Goal: Information Seeking & Learning: Compare options

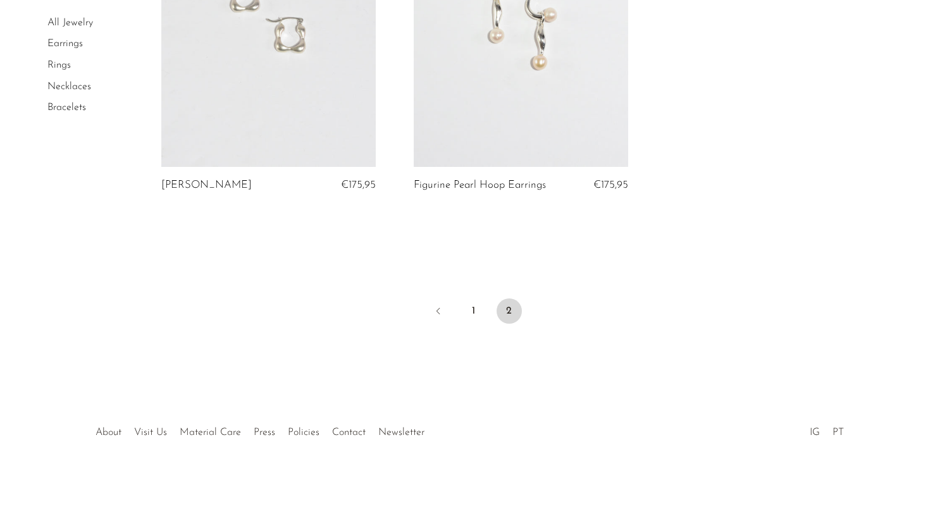
scroll to position [3133, 0]
click at [472, 307] on link "1" at bounding box center [473, 311] width 25 height 25
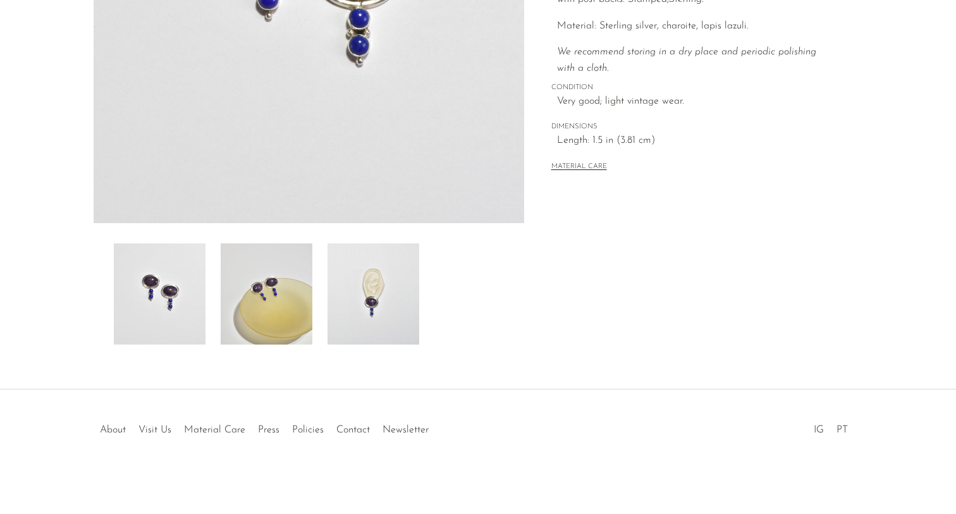
scroll to position [309, 0]
click at [268, 304] on img at bounding box center [267, 293] width 92 height 101
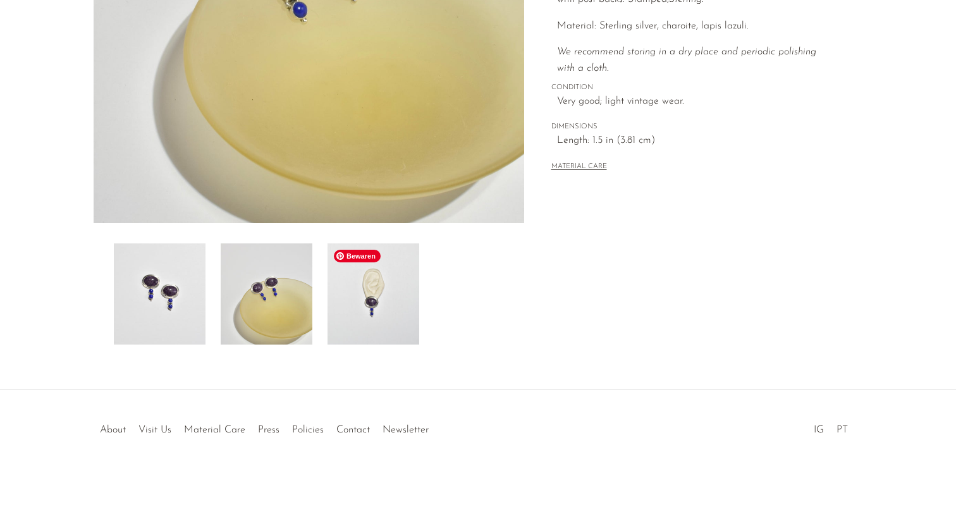
click at [380, 299] on img at bounding box center [374, 293] width 92 height 101
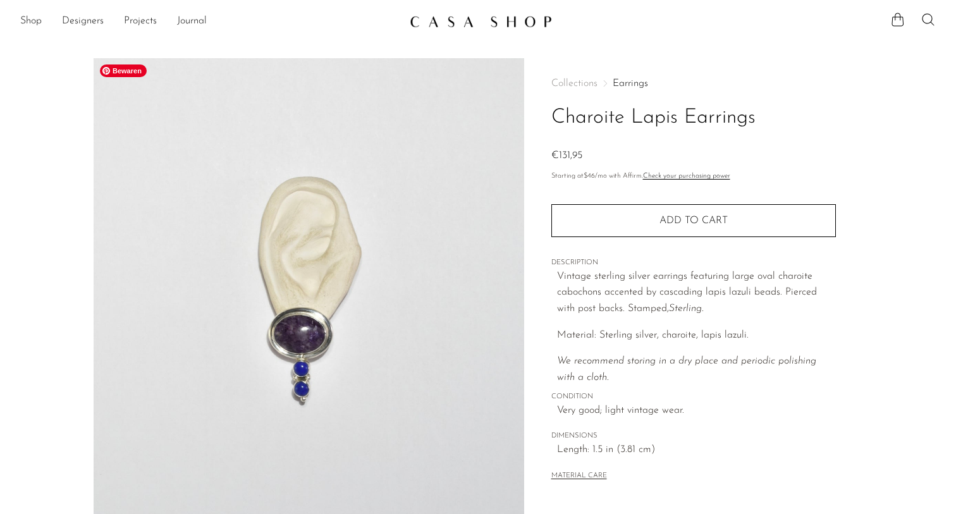
scroll to position [0, 0]
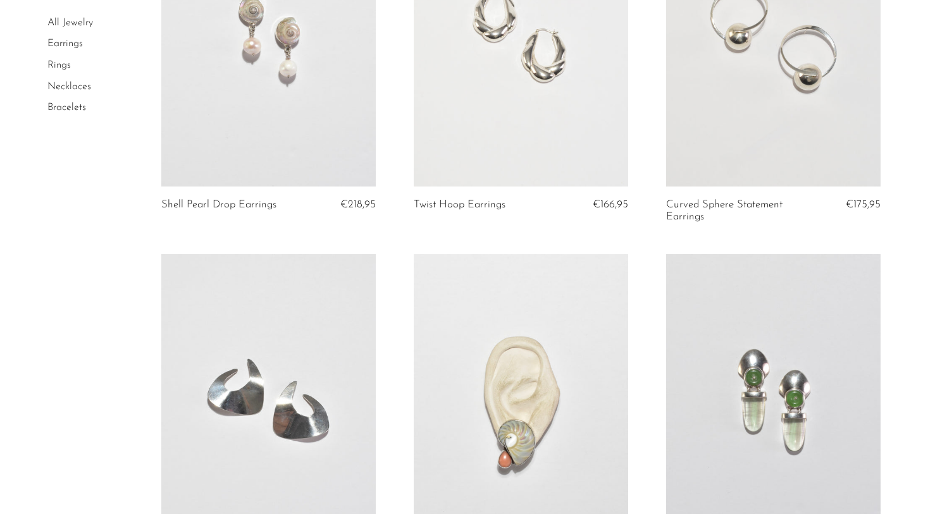
scroll to position [2002, 0]
